Goal: Task Accomplishment & Management: Manage account settings

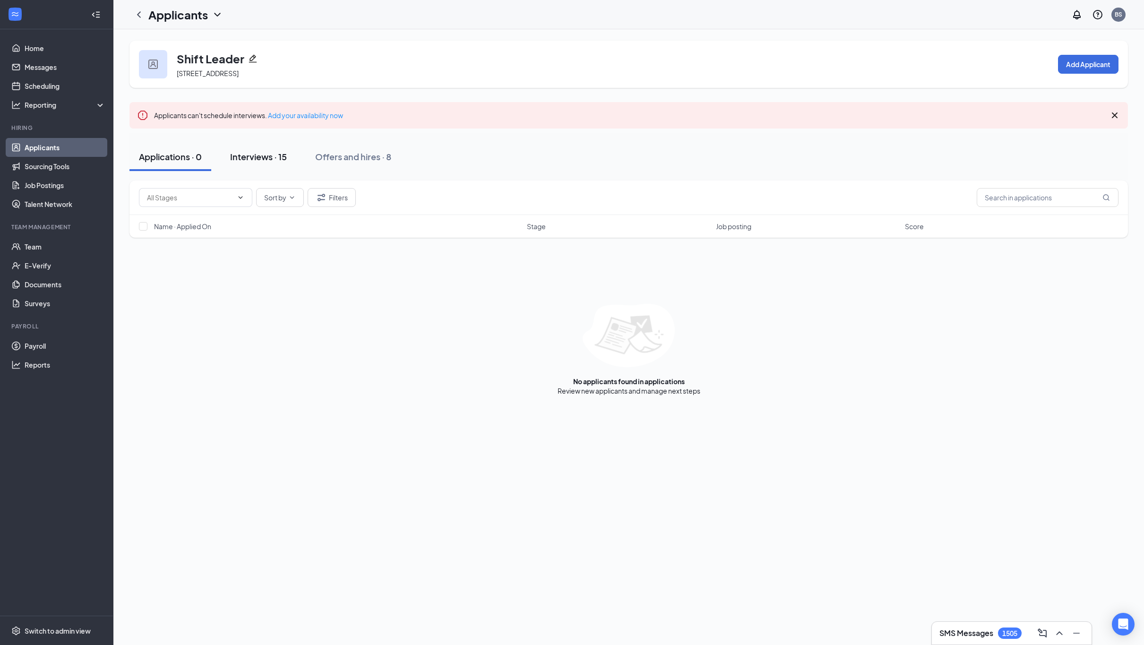
click at [264, 157] on div "Interviews · 15" at bounding box center [258, 157] width 57 height 12
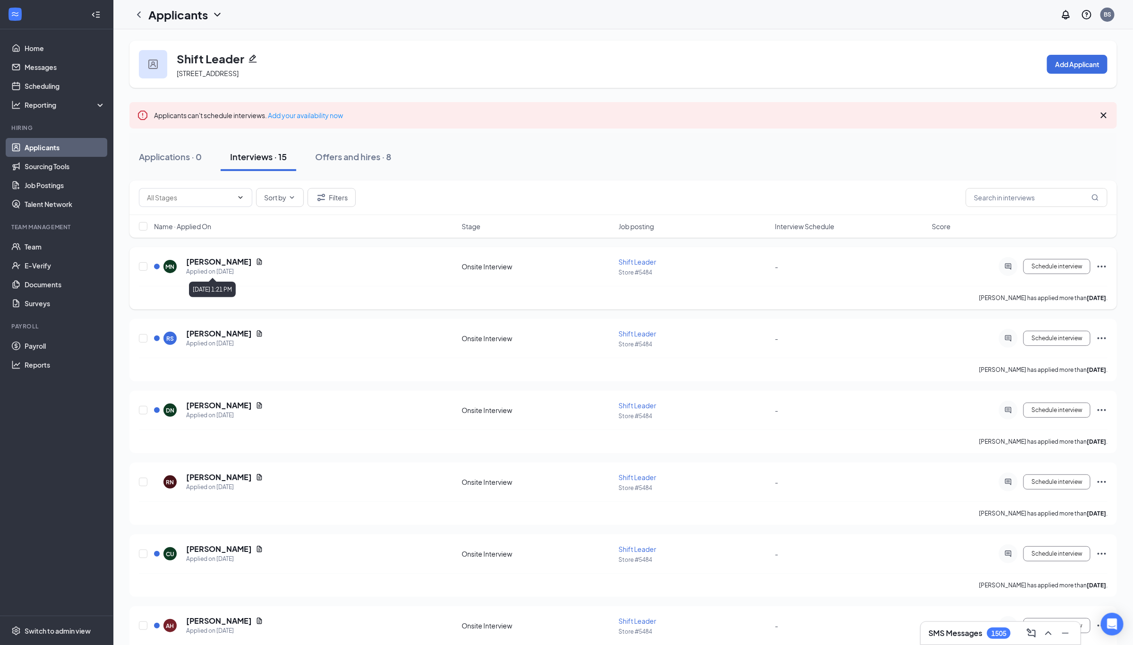
click at [226, 264] on h5 "Margaret Naughton" at bounding box center [219, 262] width 66 height 10
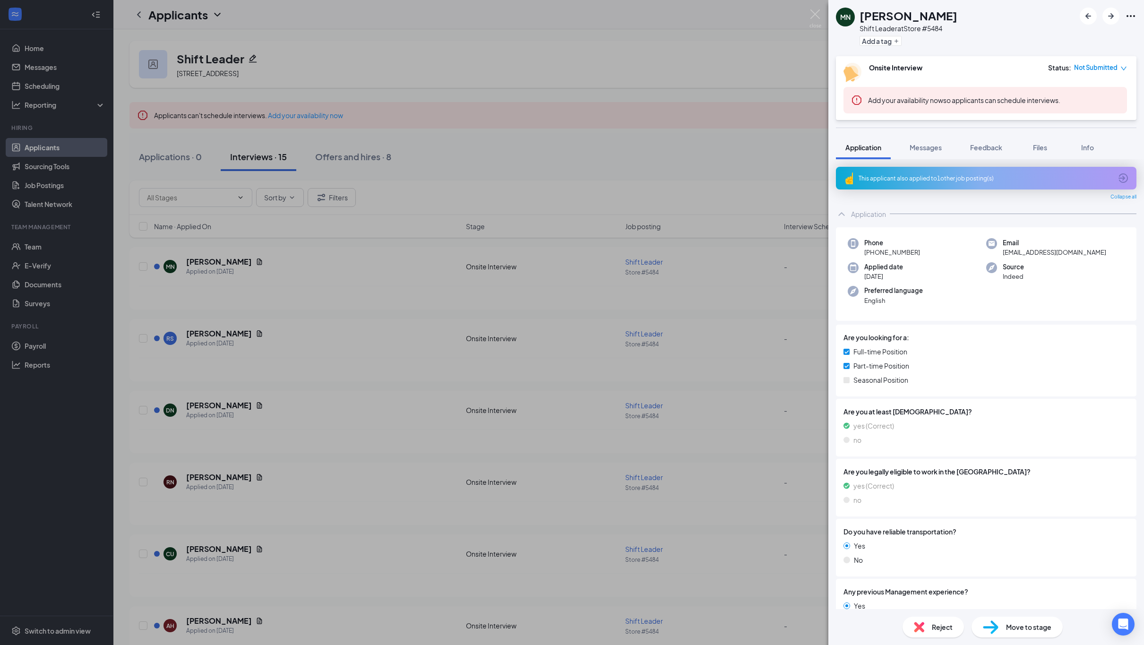
scroll to position [329, 0]
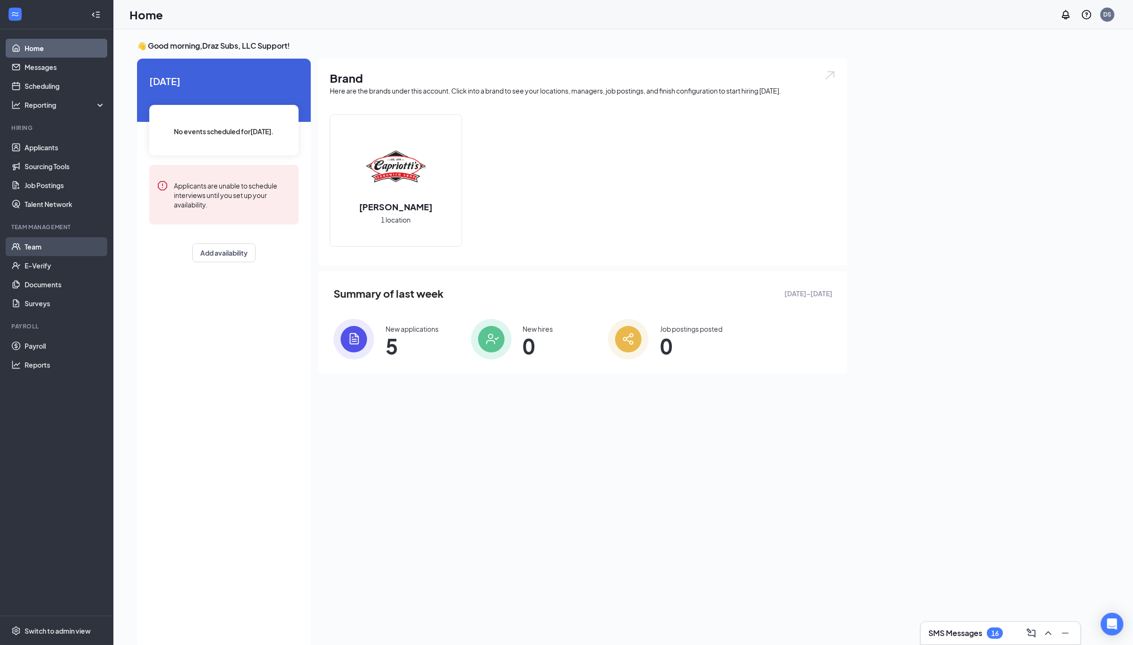
click at [25, 250] on link "Team" at bounding box center [65, 246] width 81 height 19
